Goal: Information Seeking & Learning: Stay updated

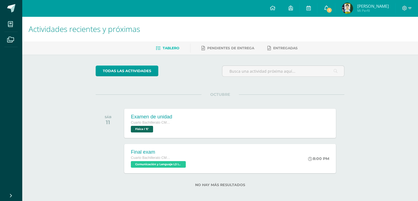
click at [332, 8] on span "1" at bounding box center [329, 10] width 6 height 6
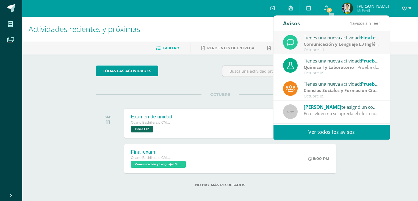
click at [329, 42] on strong "Comunicación y Lenguaje L3 Inglés" at bounding box center [341, 44] width 75 height 6
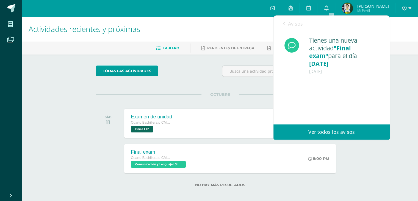
click at [308, 36] on div "Tienes una nueva actividad "Final exam" para el día [DATE] [DATE]" at bounding box center [332, 64] width 116 height 66
click at [282, 24] on div "Avisos 0 avisos sin leer Avisos" at bounding box center [332, 23] width 116 height 15
click at [298, 24] on span "Avisos" at bounding box center [295, 23] width 15 height 7
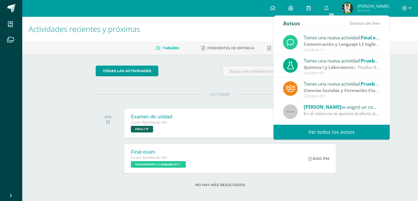
click at [238, 24] on h1 "Actividades recientes y próximas" at bounding box center [220, 28] width 383 height 25
